Goal: Task Accomplishment & Management: Manage account settings

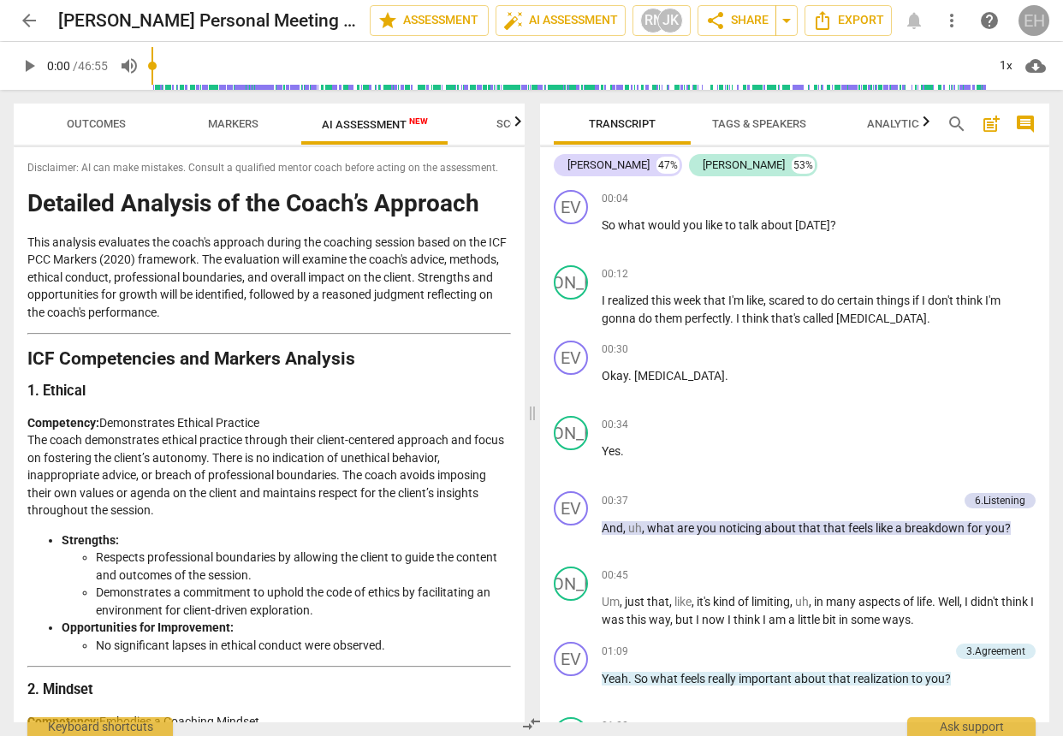
click at [1039, 20] on div "EH" at bounding box center [1033, 20] width 31 height 31
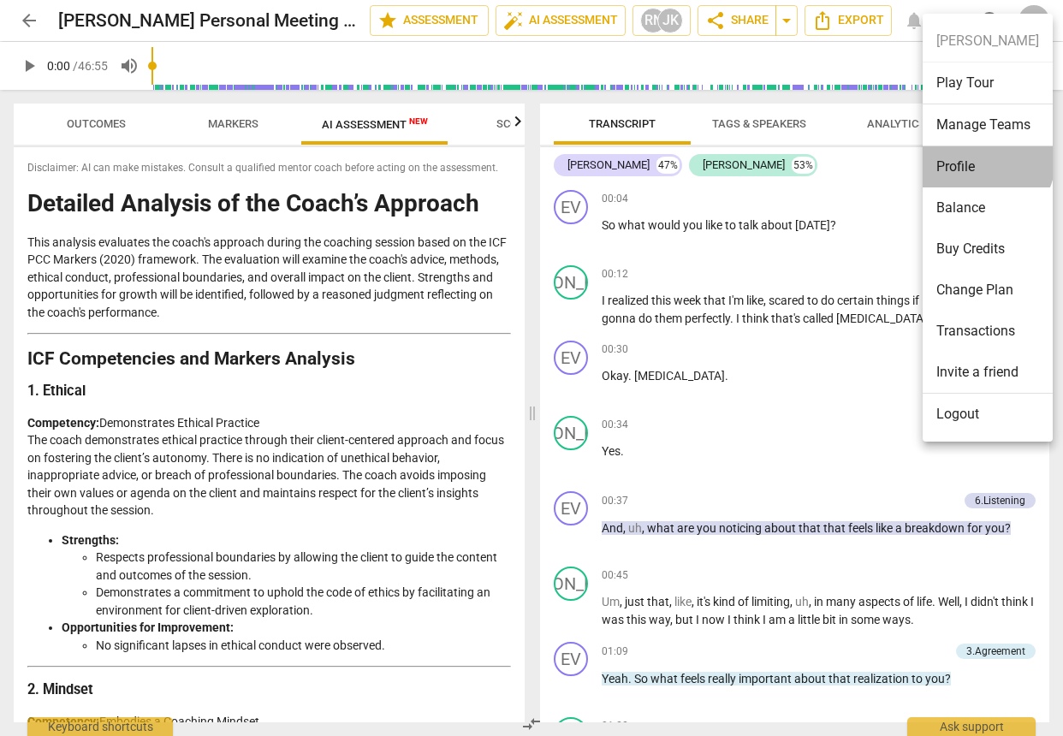
click at [985, 161] on li "Profile" at bounding box center [987, 166] width 130 height 41
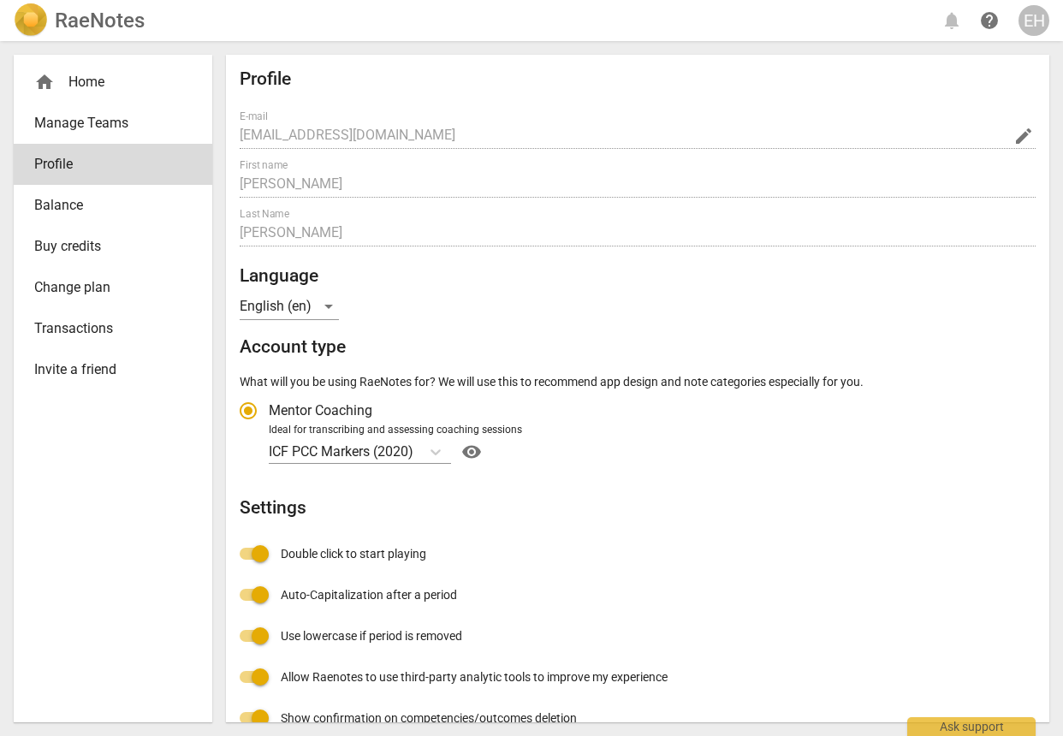
radio input "false"
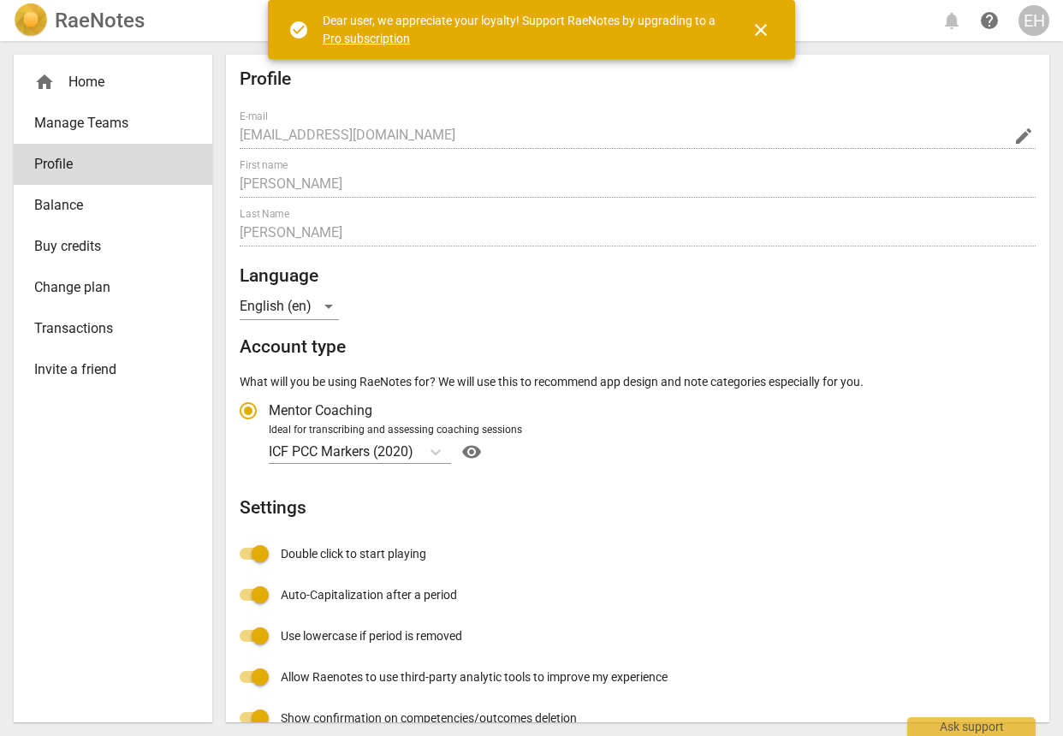
radio input "false"
click at [69, 211] on span "Balance" at bounding box center [106, 205] width 144 height 21
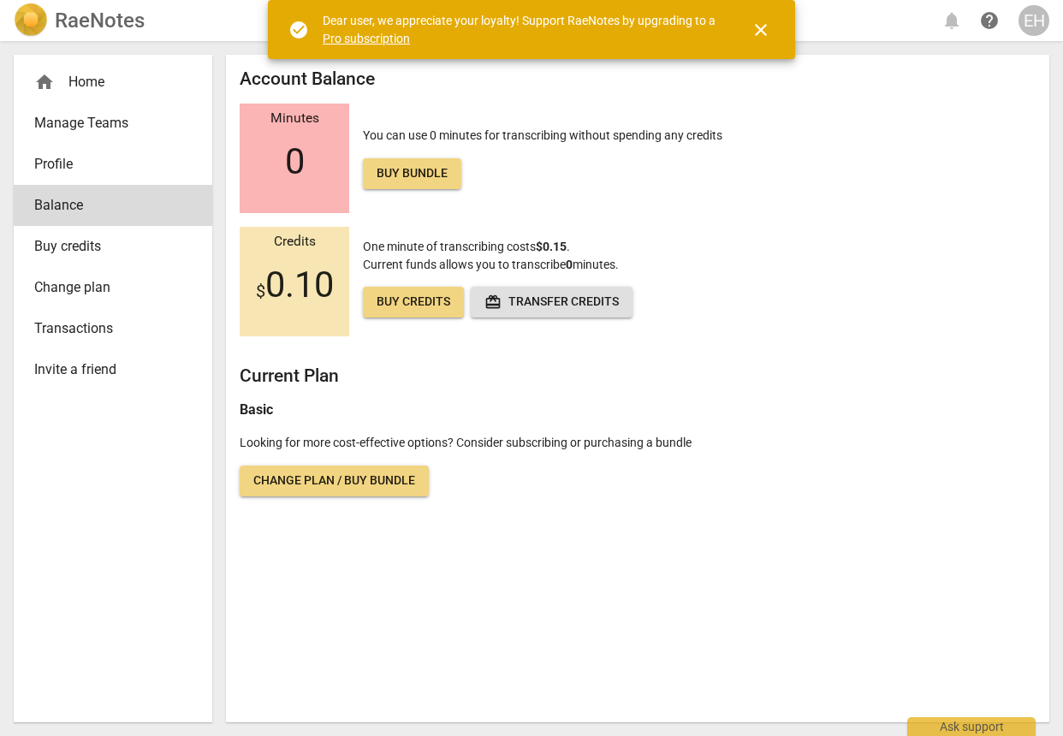
click at [87, 244] on span "Buy credits" at bounding box center [106, 246] width 144 height 21
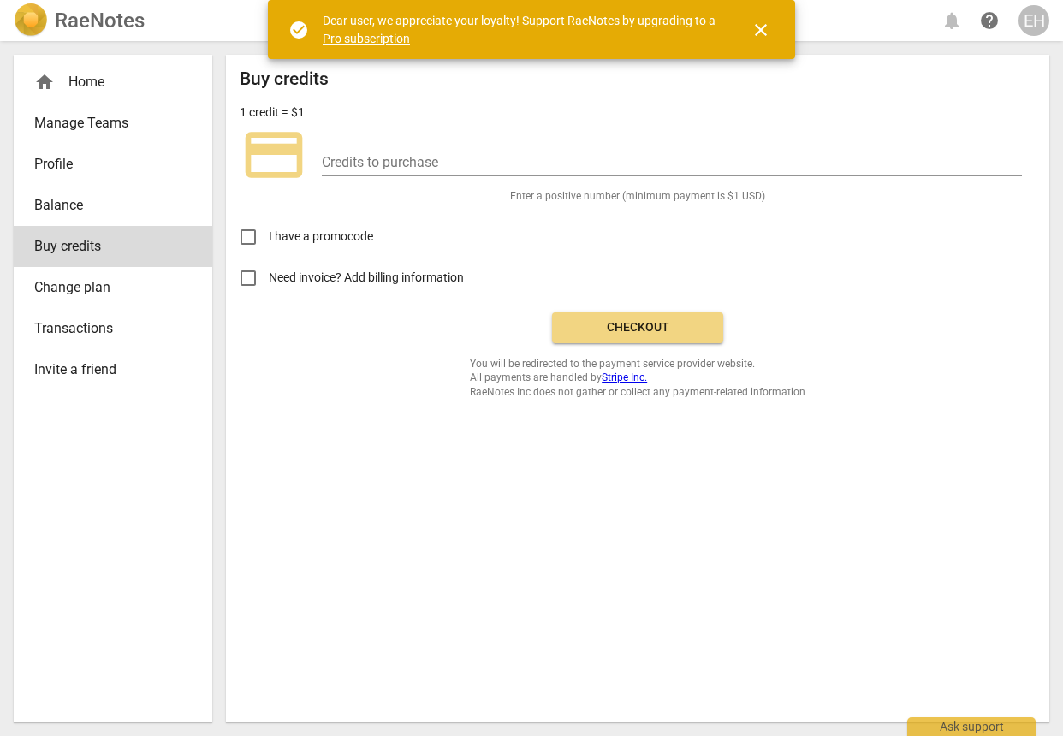
click at [82, 287] on span "Change plan" at bounding box center [106, 287] width 144 height 21
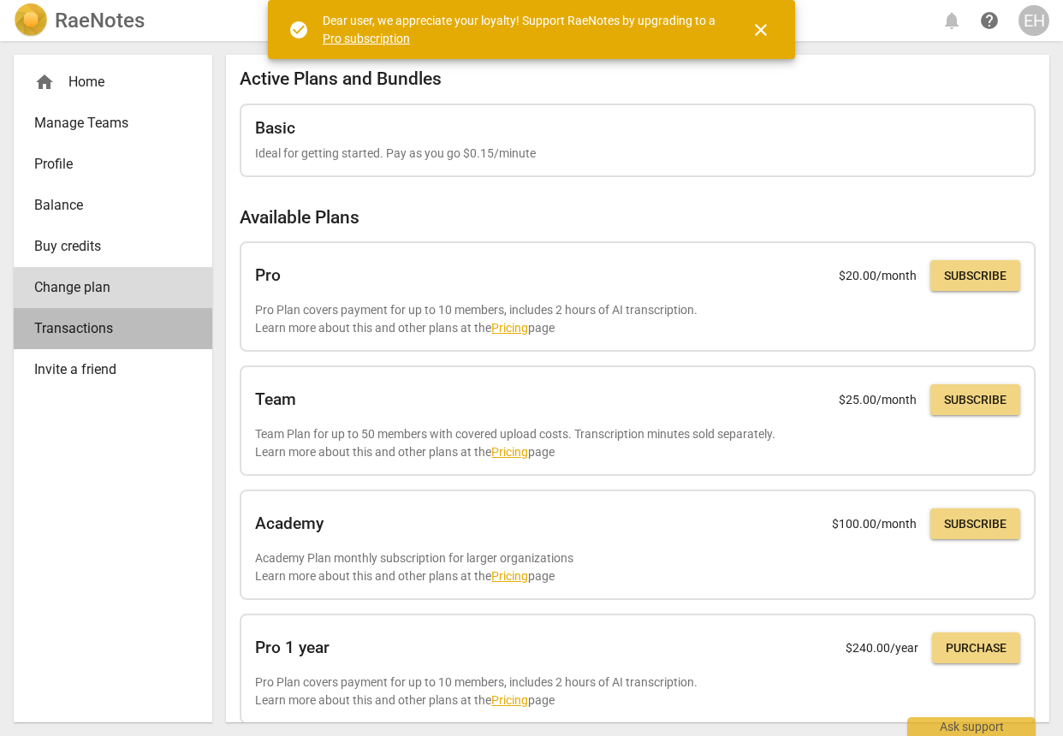
click at [87, 335] on span "Transactions" at bounding box center [106, 328] width 144 height 21
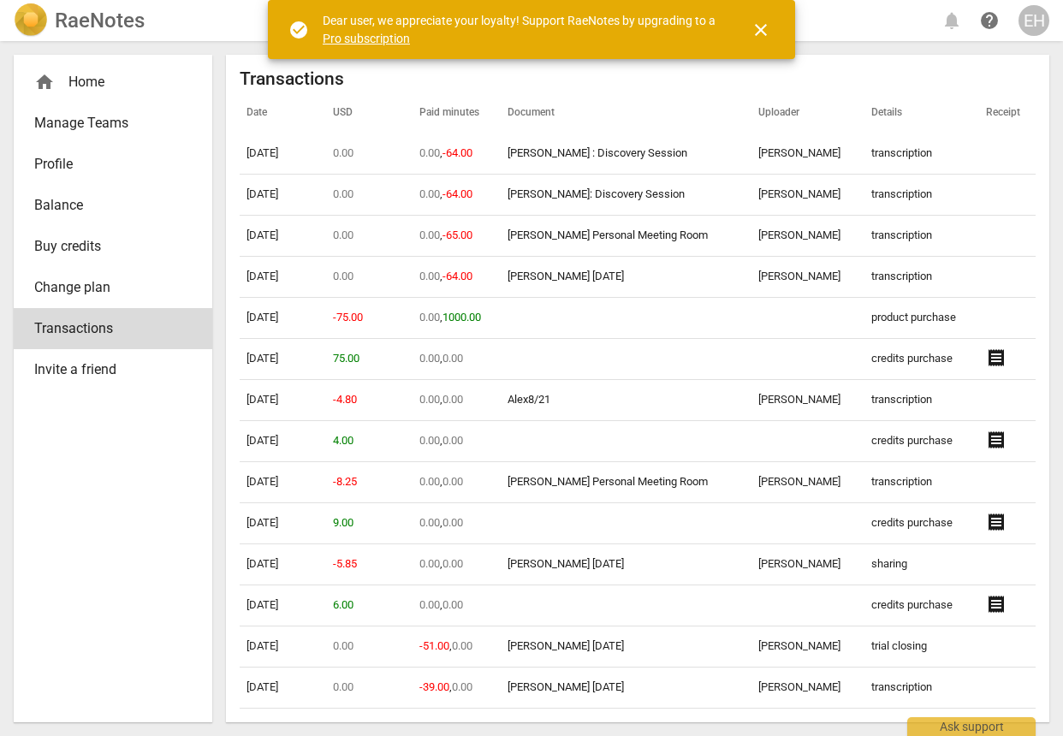
scroll to position [210, 0]
